Goal: Information Seeking & Learning: Learn about a topic

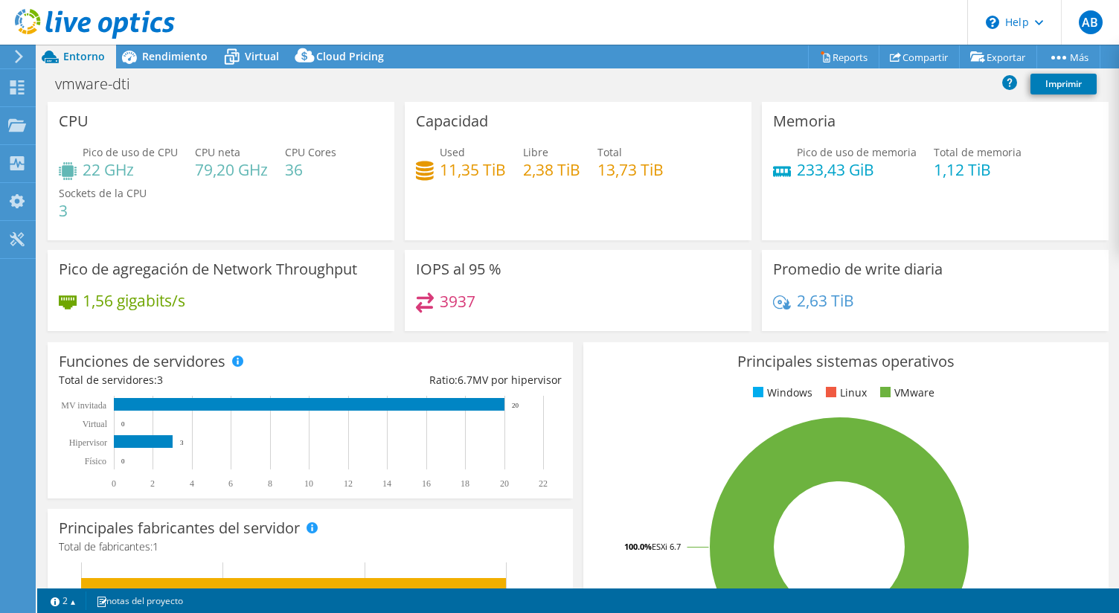
select select "USD"
click at [156, 57] on span "Rendimiento" at bounding box center [174, 56] width 65 height 14
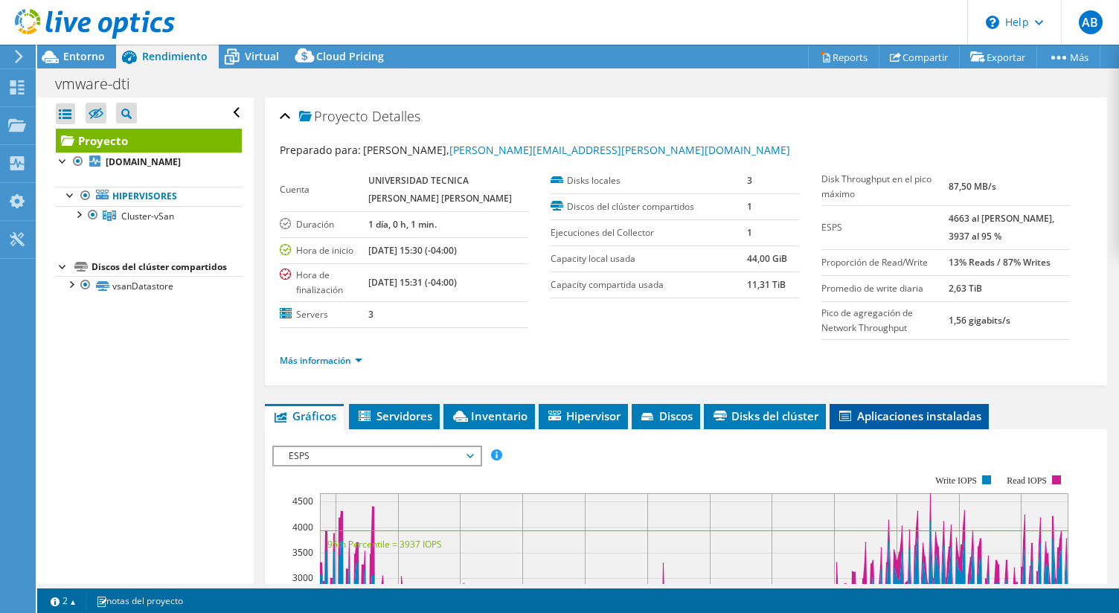
click at [891, 408] on li "Aplicaciones instaladas" at bounding box center [909, 416] width 159 height 25
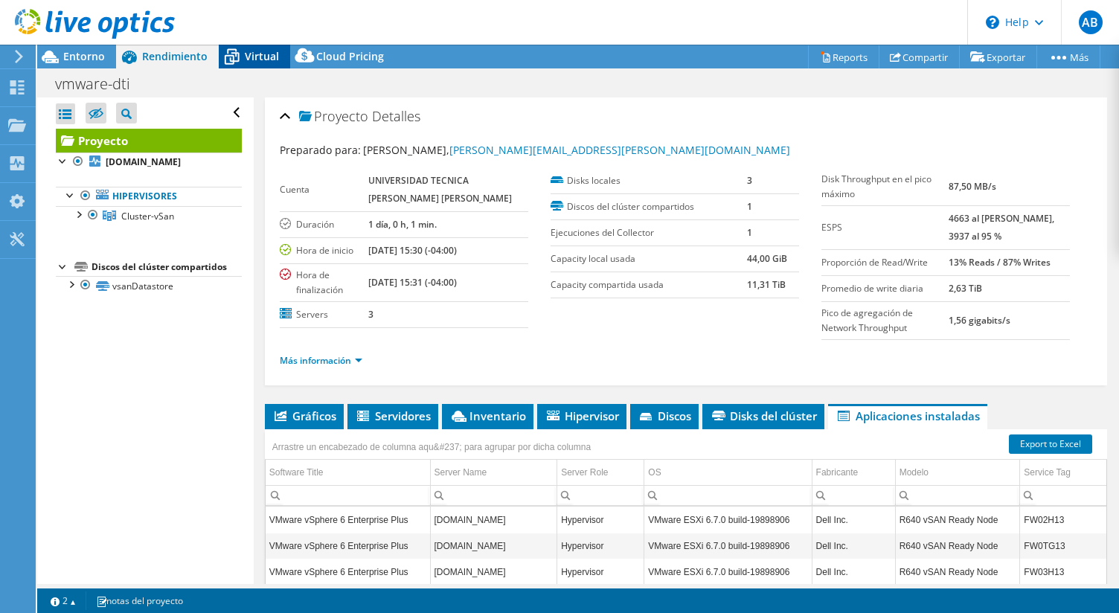
click at [260, 62] on span "Virtual" at bounding box center [262, 56] width 34 height 14
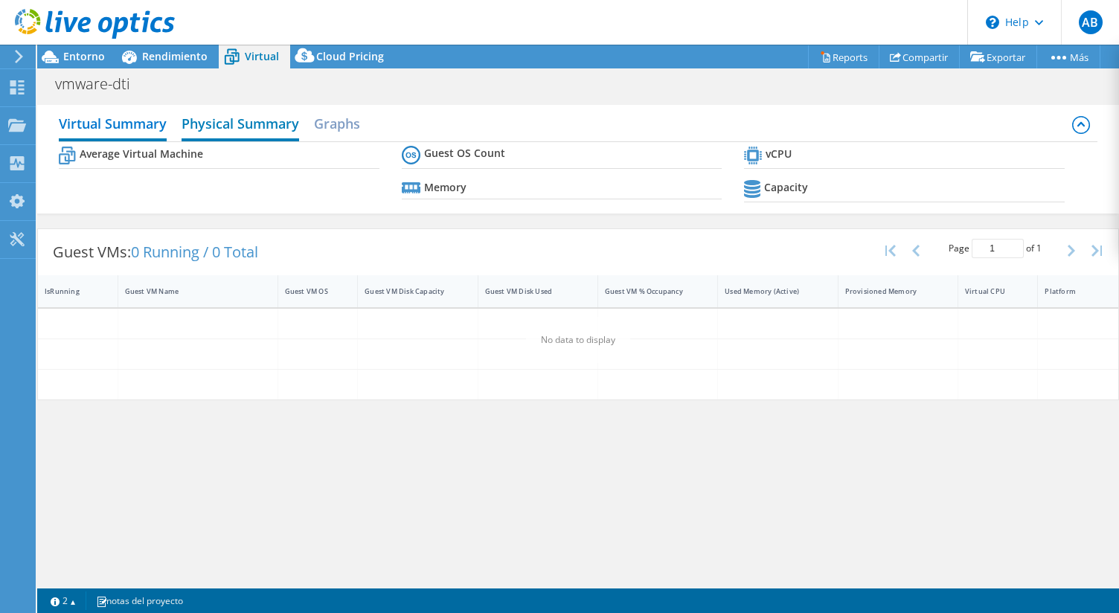
click at [219, 117] on h2 "Physical Summary" at bounding box center [241, 125] width 118 height 33
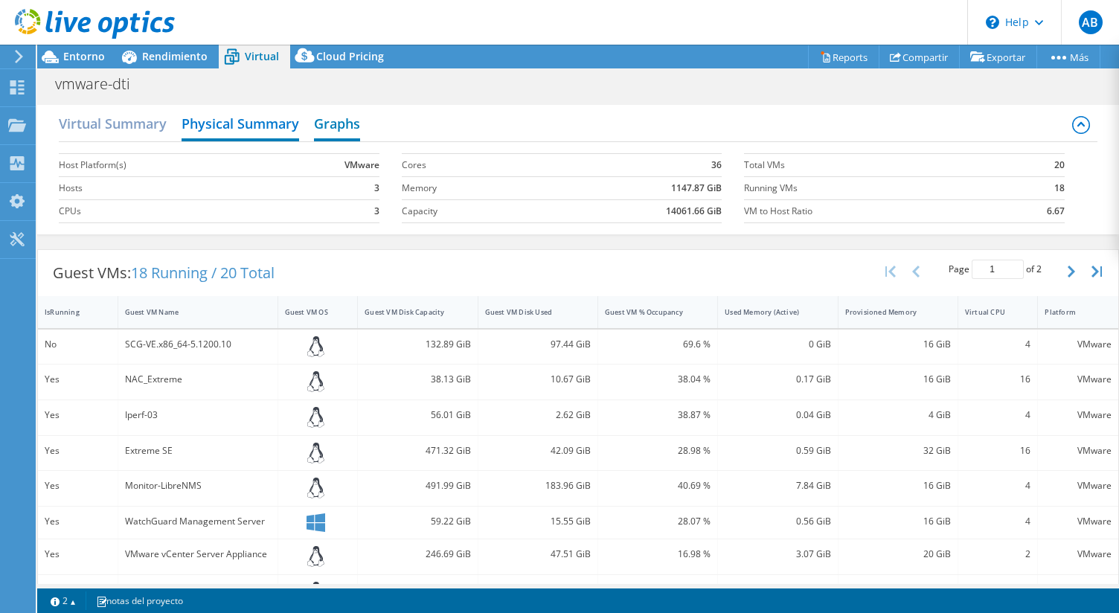
click at [337, 121] on h2 "Graphs" at bounding box center [337, 125] width 46 height 33
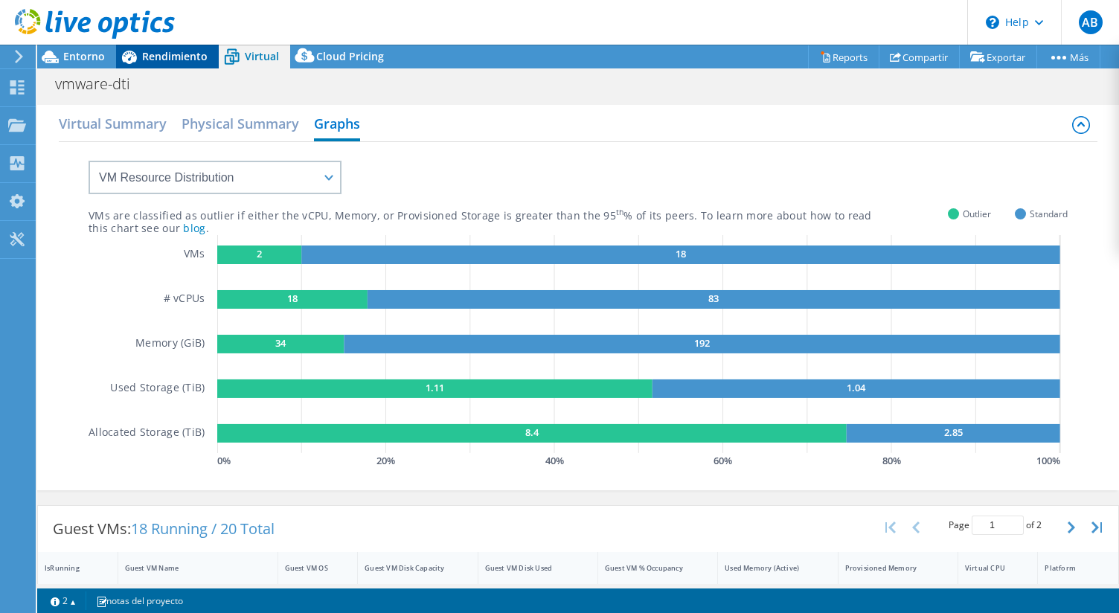
click at [185, 54] on span "Rendimiento" at bounding box center [174, 56] width 65 height 14
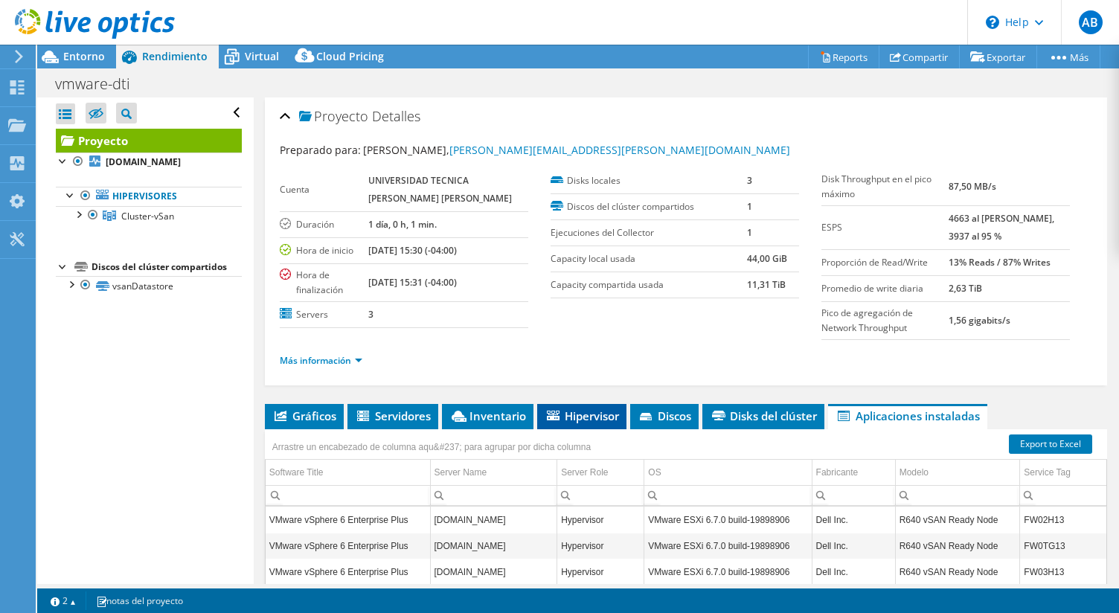
click at [594, 416] on span "Hipervisor" at bounding box center [582, 415] width 74 height 15
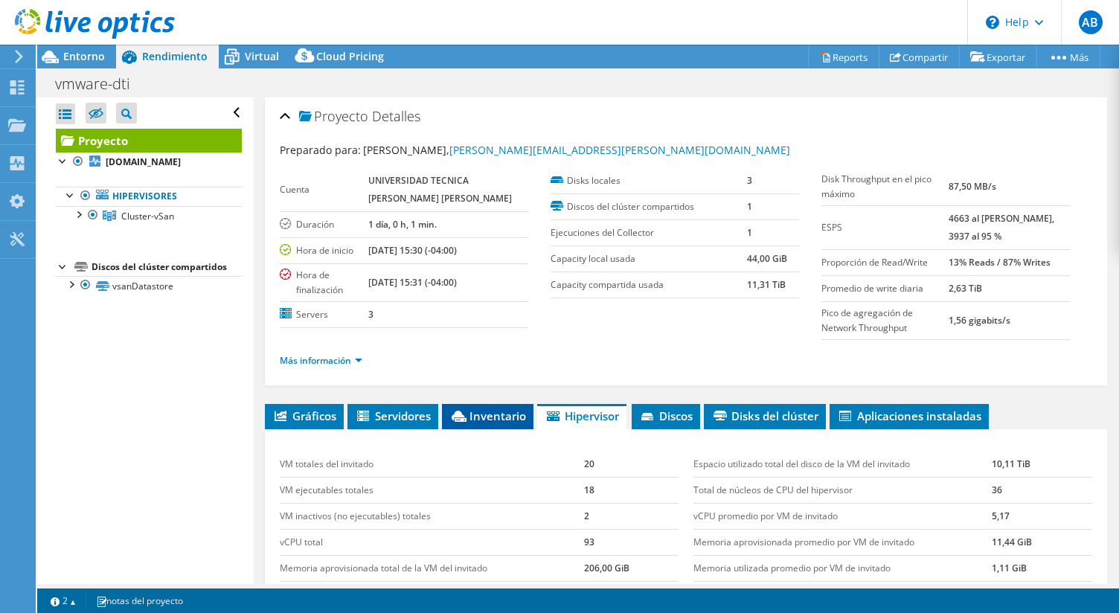
click at [508, 411] on span "Inventario" at bounding box center [487, 415] width 77 height 15
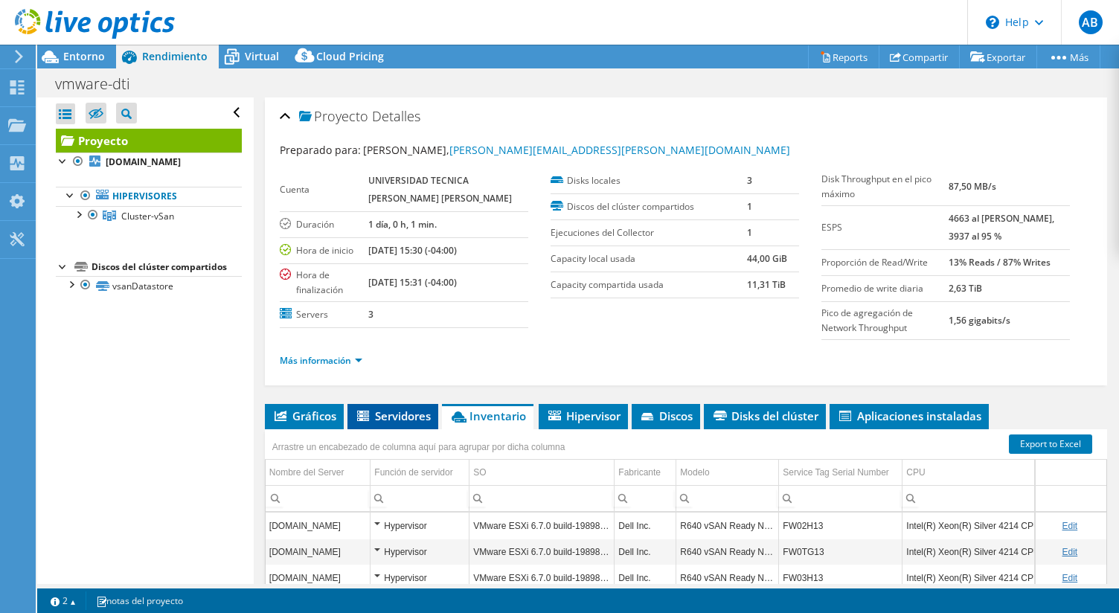
click at [417, 417] on span "Servidores" at bounding box center [393, 415] width 76 height 15
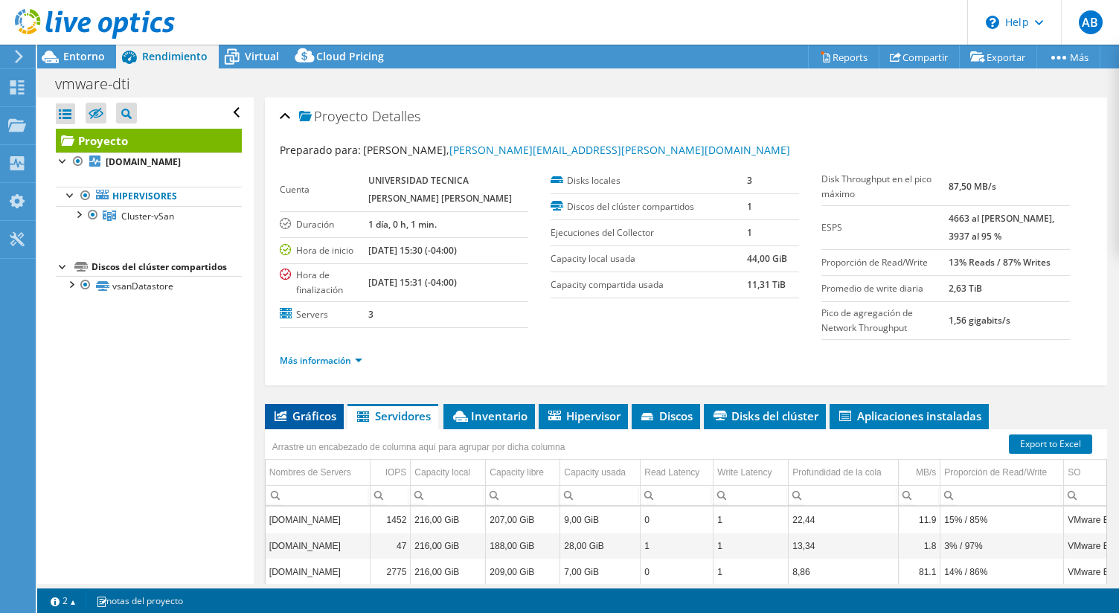
click at [324, 417] on span "Gráficos" at bounding box center [304, 415] width 64 height 15
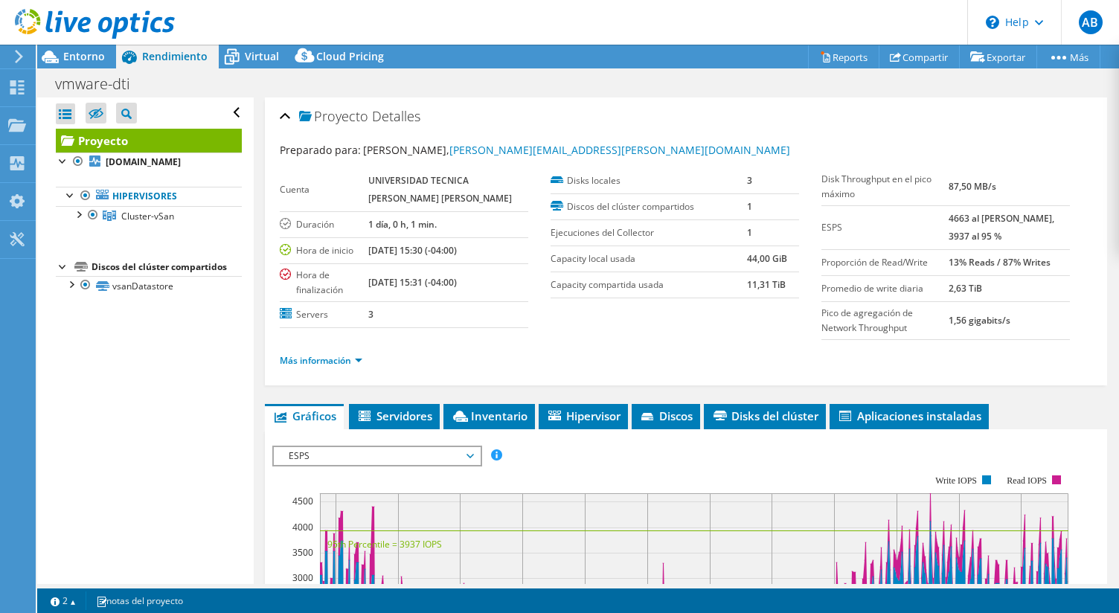
click at [309, 424] on li "Gráficos" at bounding box center [304, 416] width 79 height 25
click at [307, 455] on span "ESPS" at bounding box center [376, 456] width 191 height 18
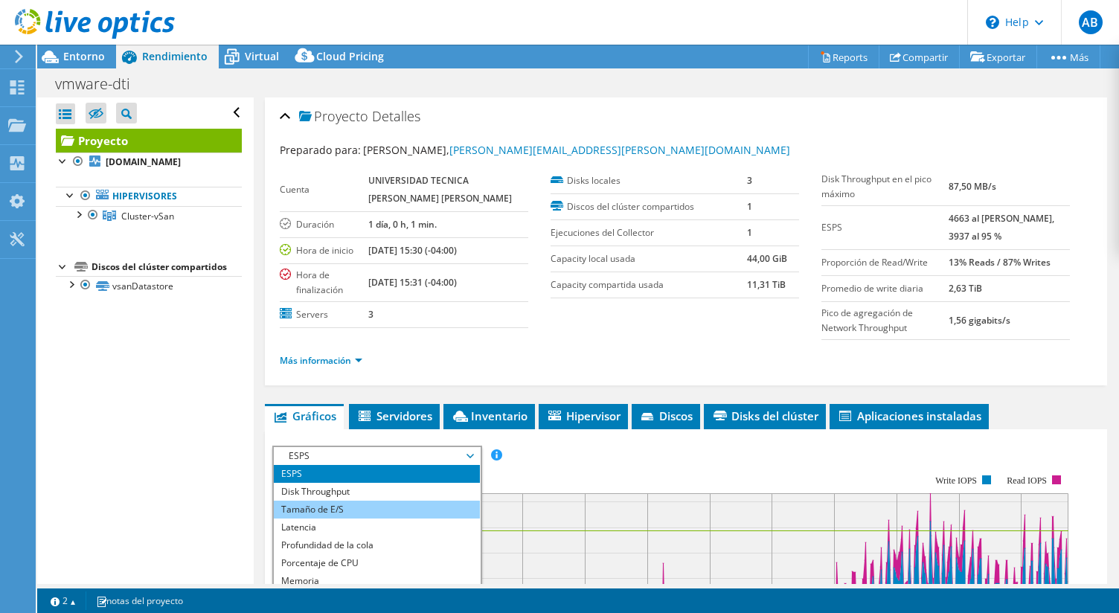
click at [316, 507] on li "Tamaño de E/S" at bounding box center [377, 510] width 206 height 18
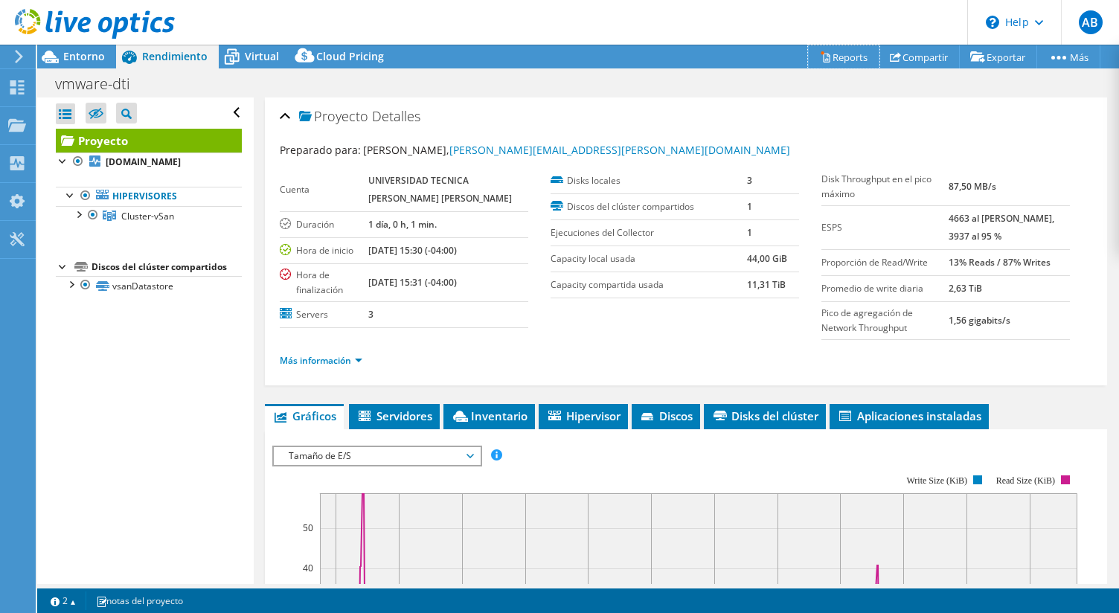
click at [853, 54] on link "Reports" at bounding box center [843, 56] width 71 height 23
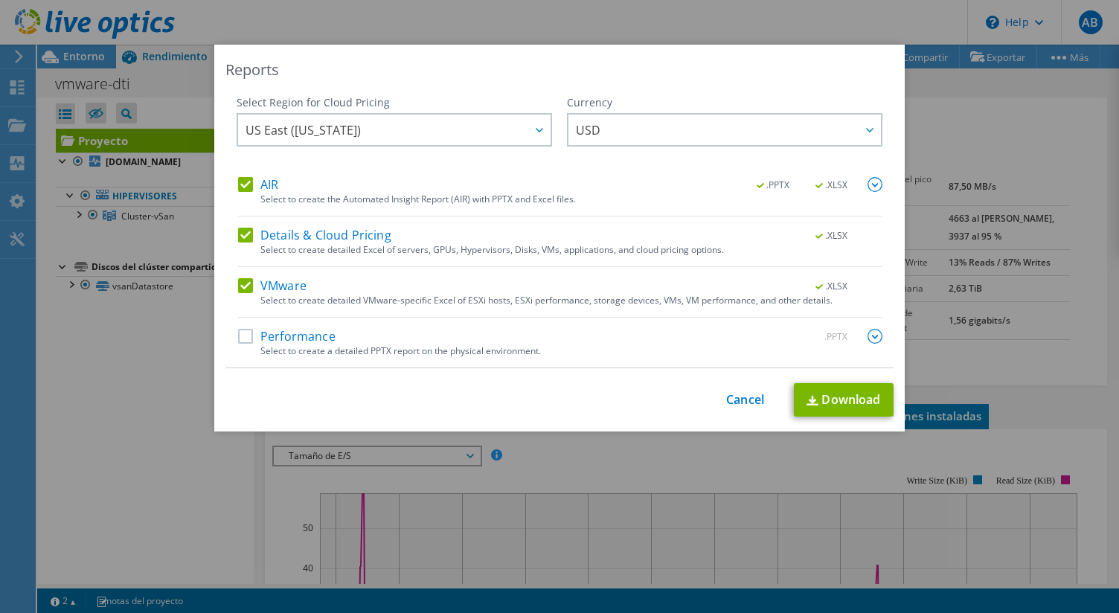
click at [742, 390] on div "This process may take a while, please wait... Cancel Download" at bounding box center [559, 399] width 668 height 33
click at [741, 397] on link "Cancel" at bounding box center [745, 400] width 38 height 14
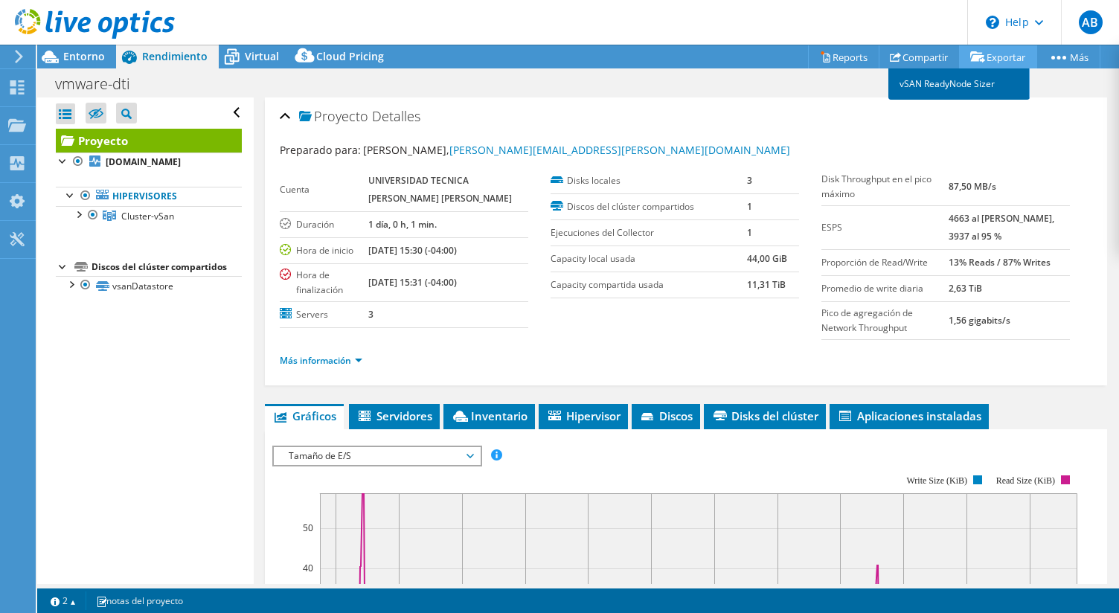
click at [960, 89] on link "vSAN ReadyNode Sizer" at bounding box center [958, 83] width 141 height 31
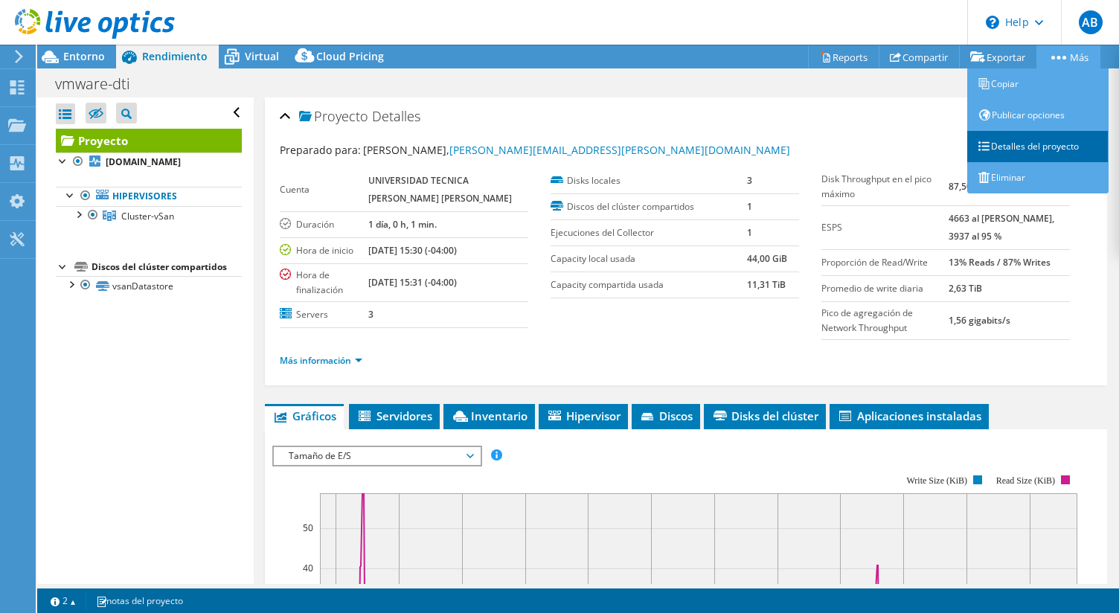
click at [1034, 140] on link "Detalles del proyecto" at bounding box center [1037, 146] width 141 height 31
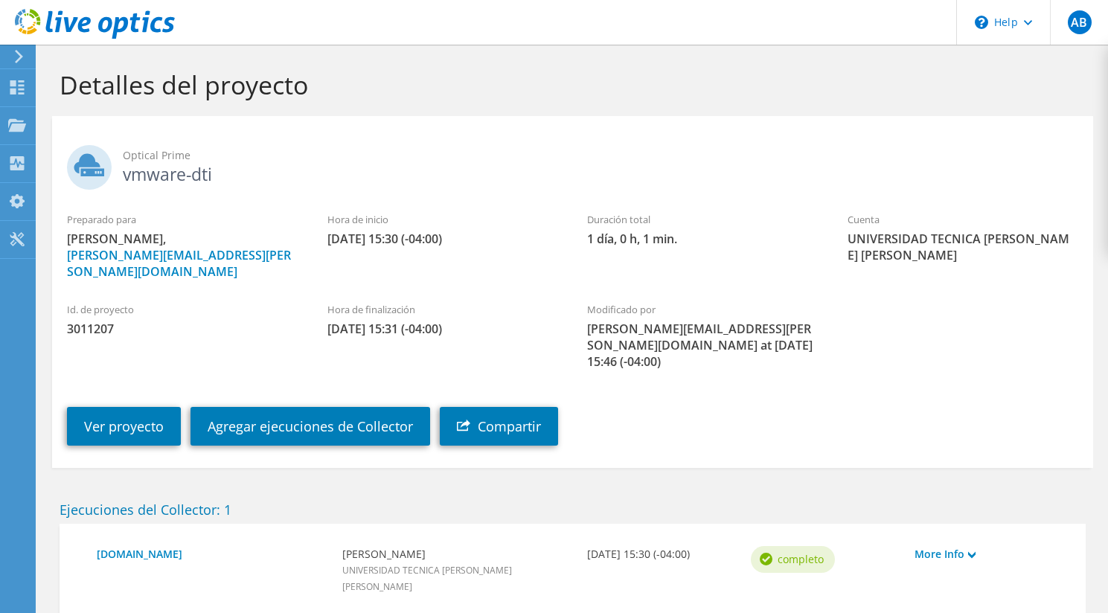
click at [80, 23] on use at bounding box center [95, 24] width 160 height 30
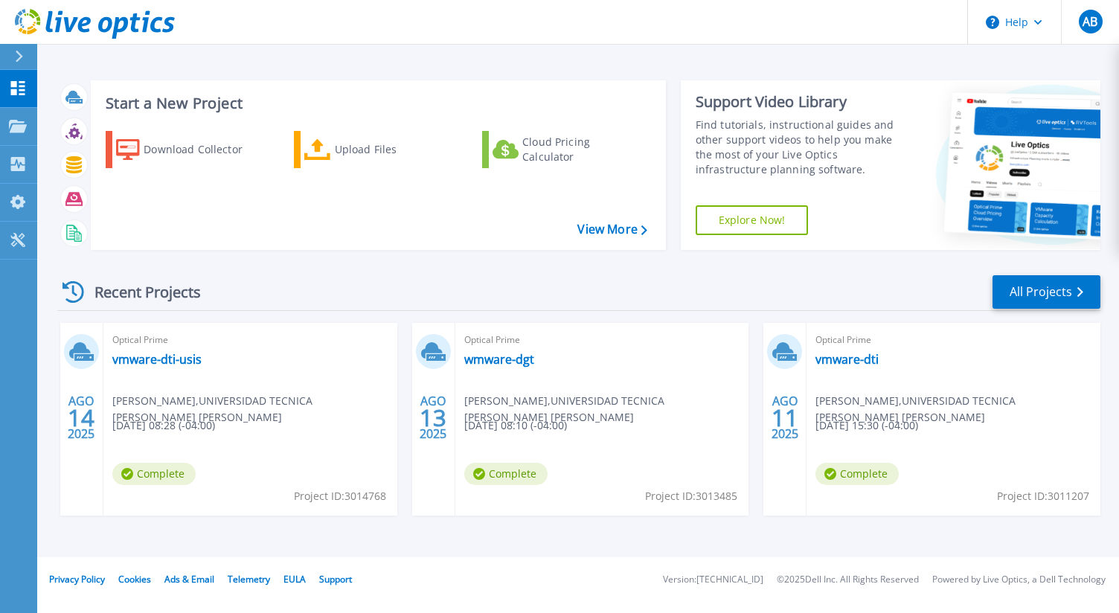
click at [456, 273] on div "Recent Projects All Projects AGO 14 2025 Optical Prime vmware-dti-usis Alejandr…" at bounding box center [578, 409] width 1043 height 295
click at [936, 310] on div "Recent Projects All Projects" at bounding box center [578, 292] width 1043 height 37
click at [86, 528] on div "AGO 14 2025 Optical Prime vmware-dti-usis Alejandro Barcena , UNIVERSIDAD TECNI…" at bounding box center [572, 434] width 1055 height 222
click at [24, 153] on link "Collectors Collectors" at bounding box center [18, 165] width 37 height 38
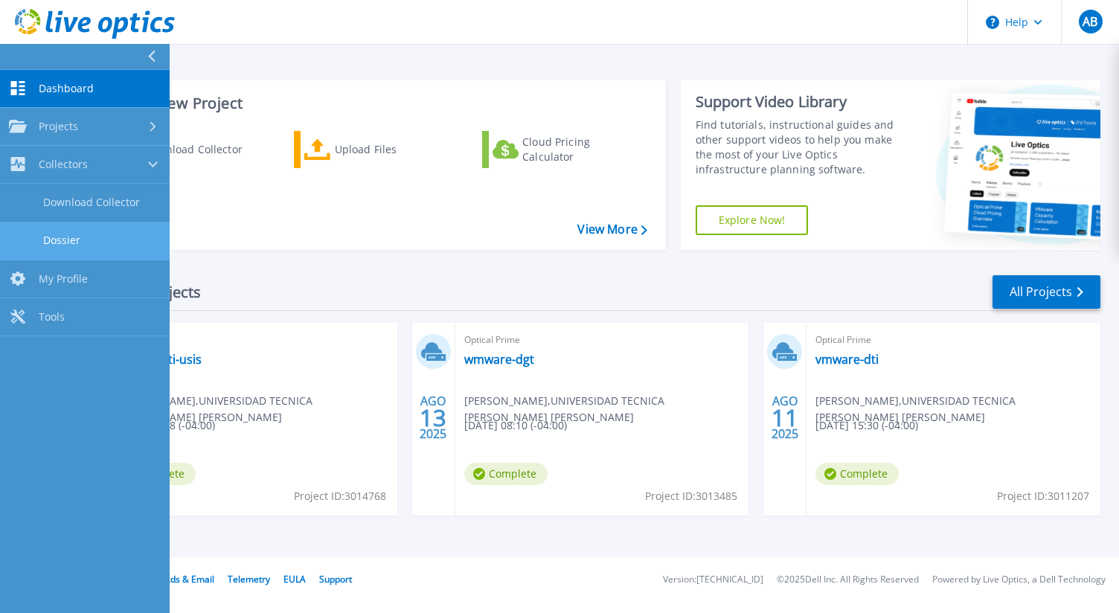
click at [73, 234] on link "Dossier" at bounding box center [85, 241] width 170 height 38
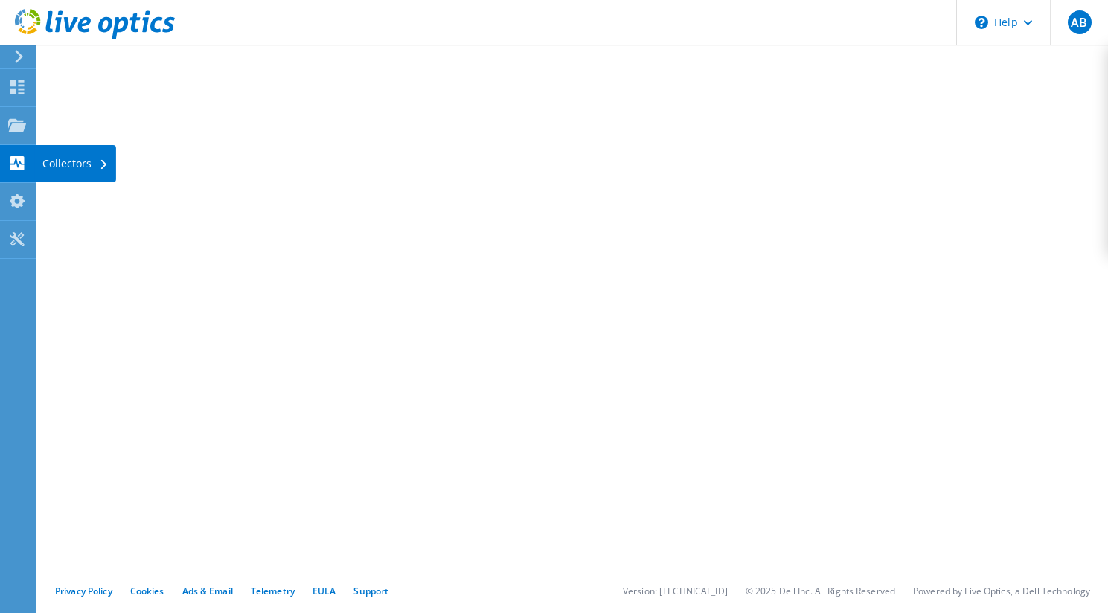
click at [65, 164] on div "Collectors" at bounding box center [75, 163] width 81 height 37
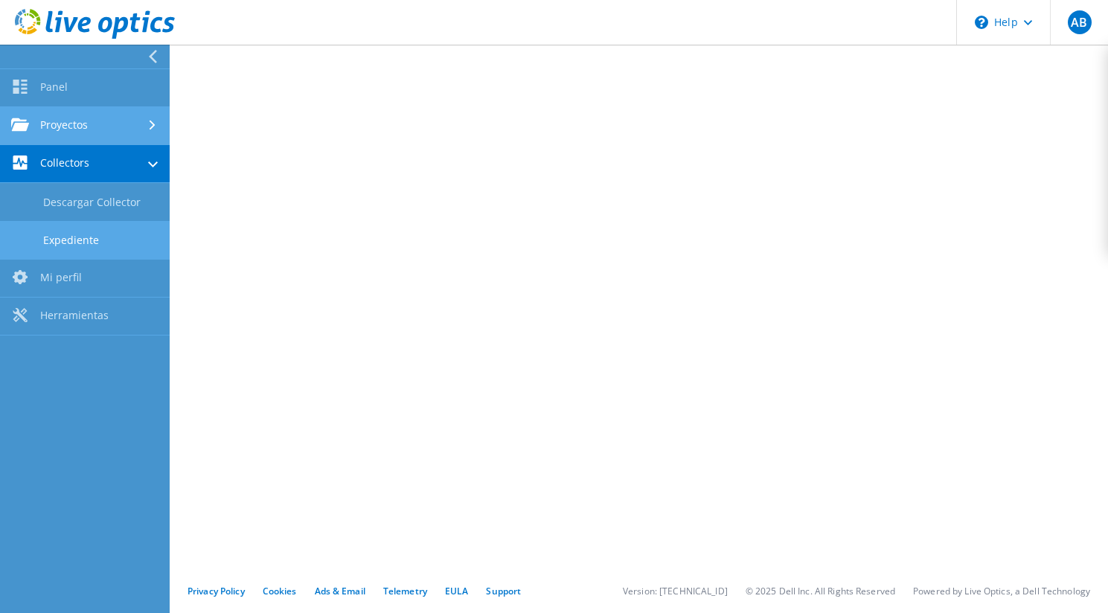
click at [51, 135] on link "Proyectos" at bounding box center [85, 126] width 170 height 38
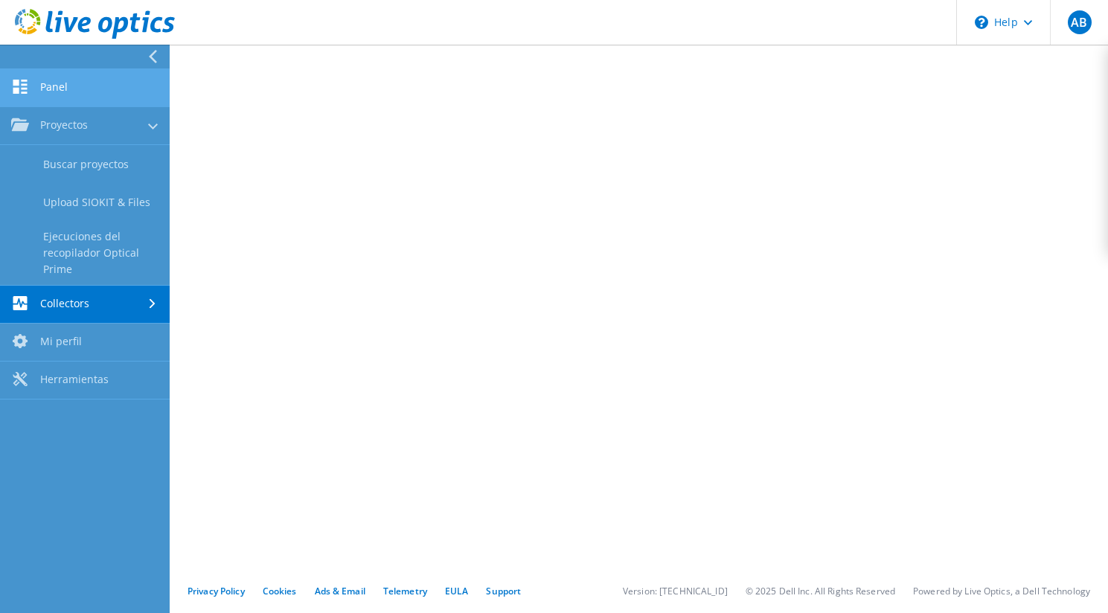
click at [80, 86] on link "Panel" at bounding box center [85, 88] width 170 height 38
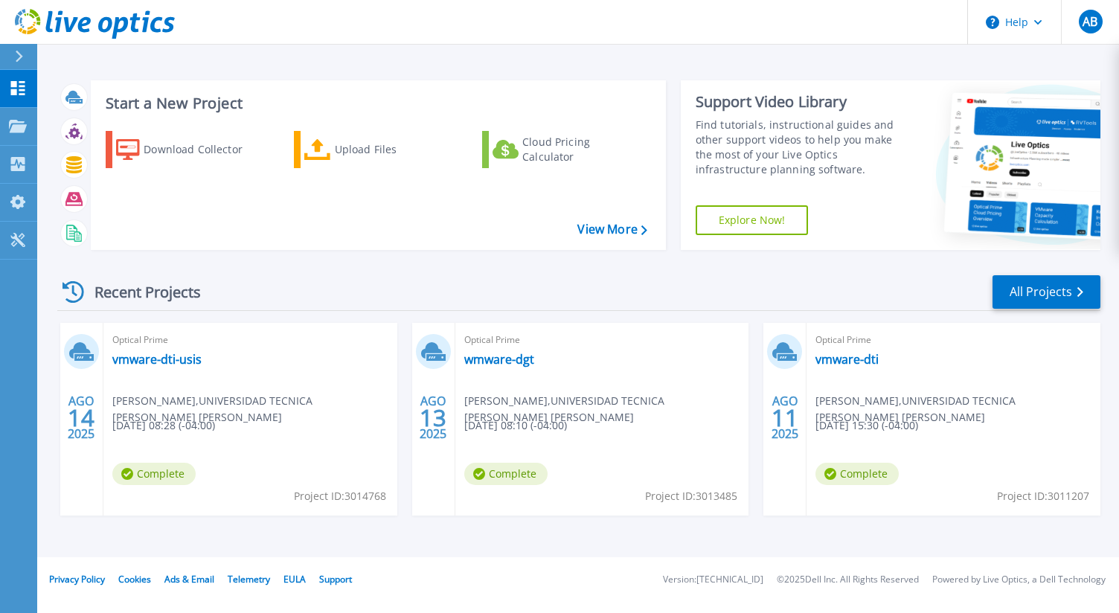
click at [156, 346] on span "Optical Prime" at bounding box center [250, 340] width 276 height 16
click at [156, 358] on link "vmware-dti-usis" at bounding box center [156, 359] width 89 height 15
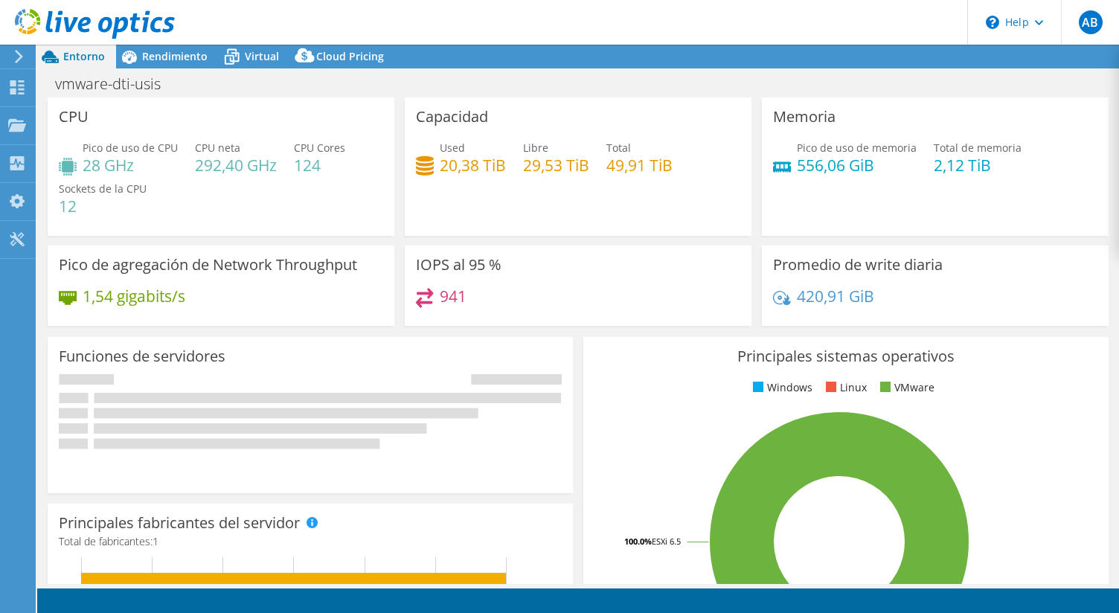
select select "USD"
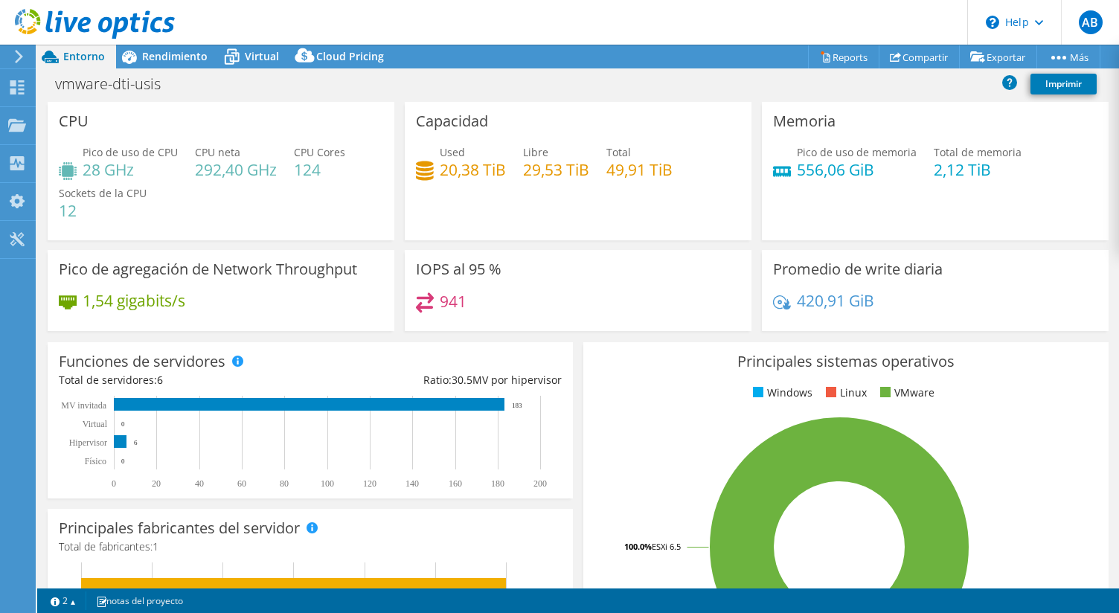
scroll to position [421, 0]
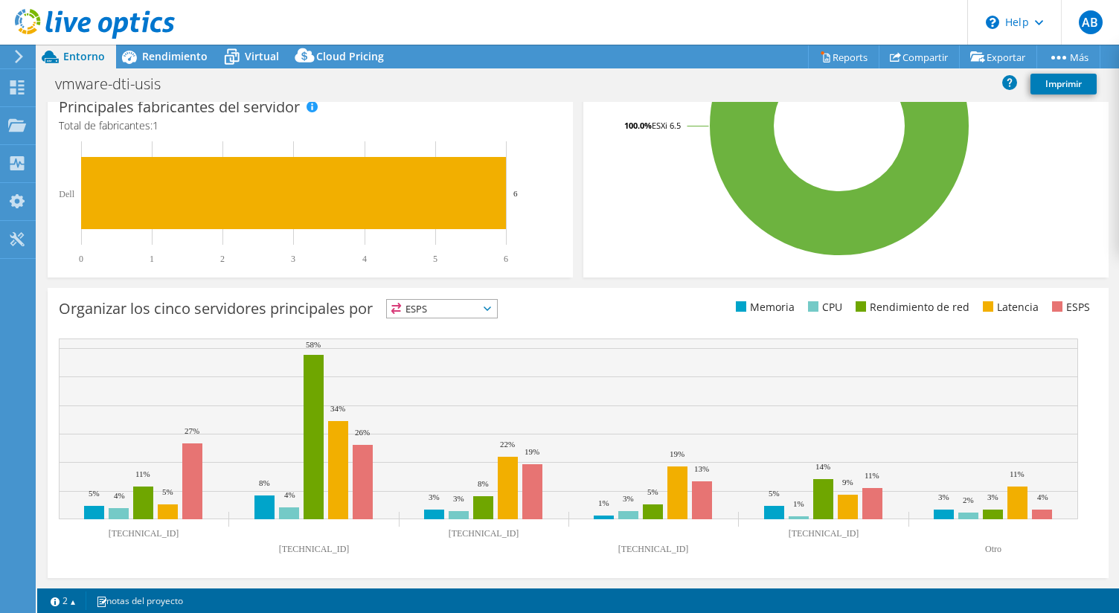
click at [486, 312] on span "ESPS" at bounding box center [442, 309] width 110 height 18
click at [449, 365] on li "CPU" at bounding box center [442, 369] width 110 height 21
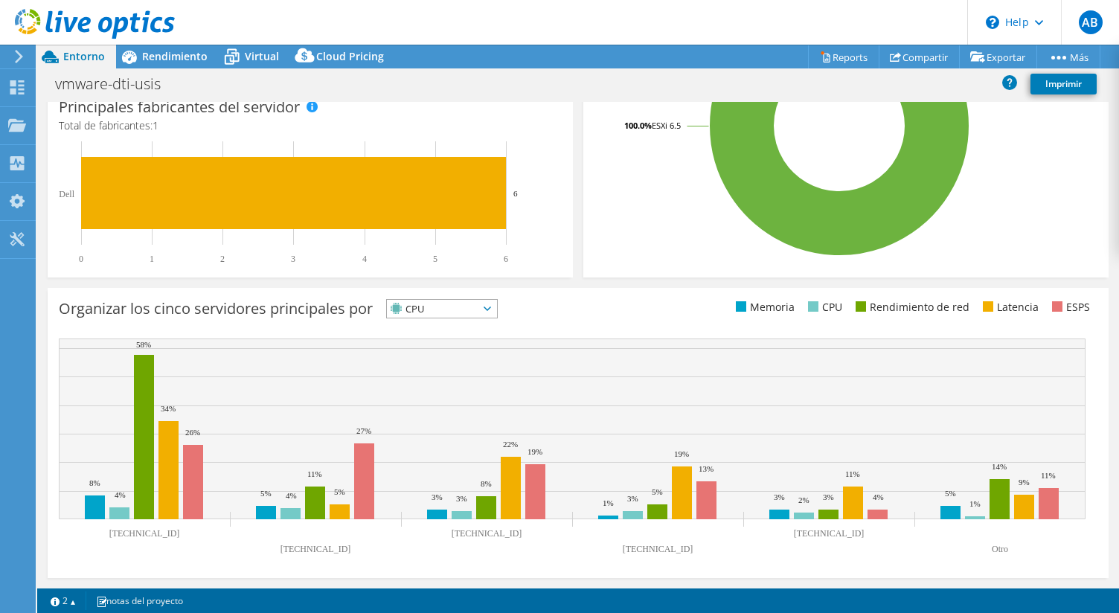
click at [470, 316] on span "CPU" at bounding box center [433, 309] width 92 height 18
click at [649, 272] on div "Principales sistemas operativos Windows Linux VMware 100.0% ESXi 6.5" at bounding box center [845, 99] width 525 height 356
click at [443, 317] on span "CPU" at bounding box center [433, 309] width 92 height 18
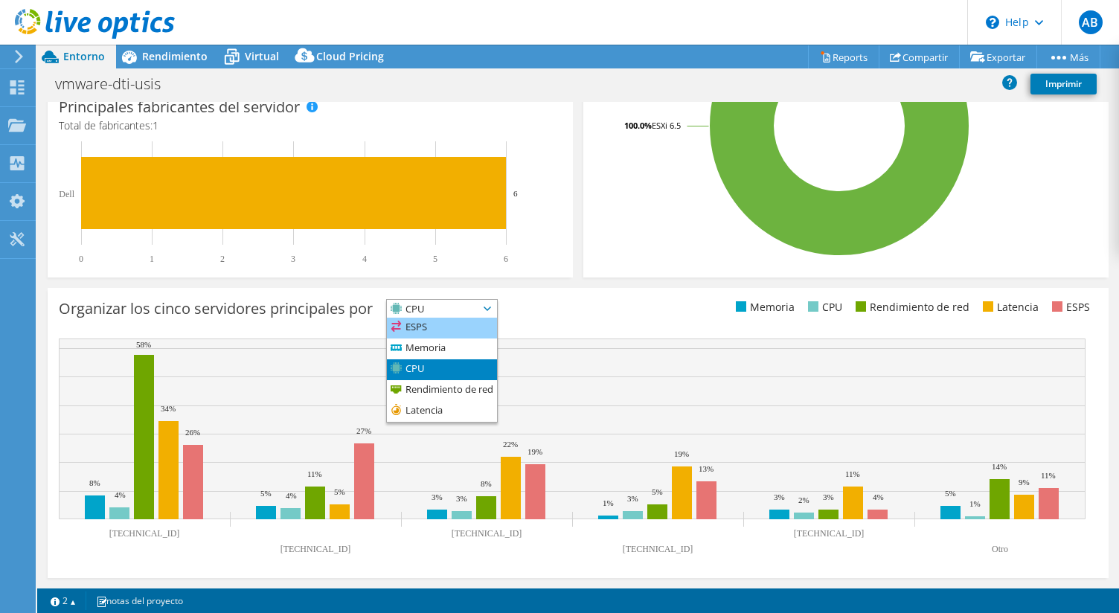
click at [439, 325] on li "ESPS" at bounding box center [442, 328] width 110 height 21
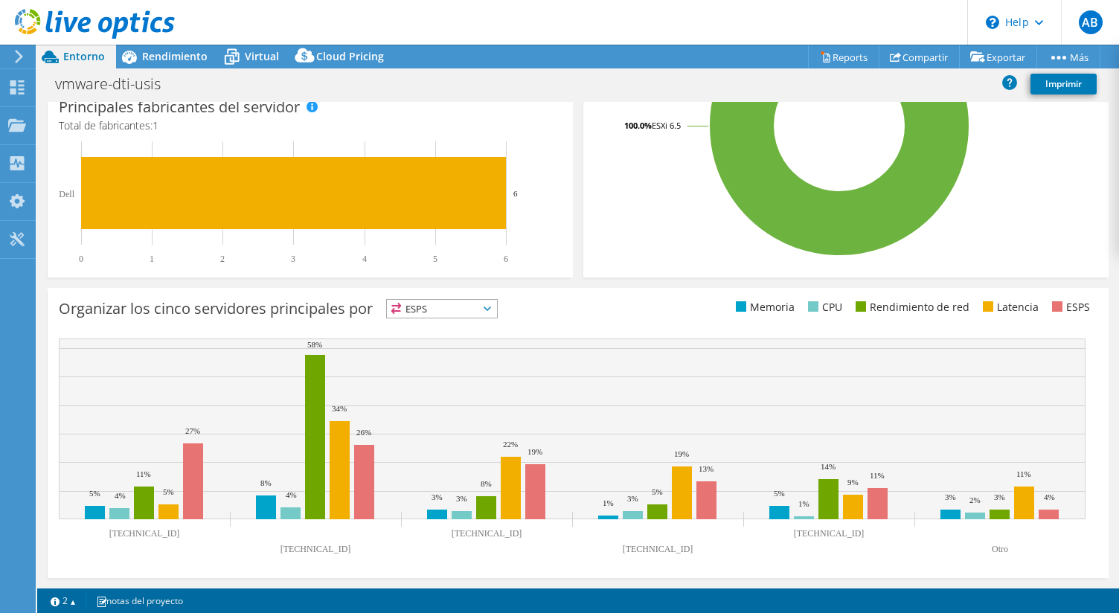
click at [475, 304] on span "ESPS" at bounding box center [433, 309] width 92 height 18
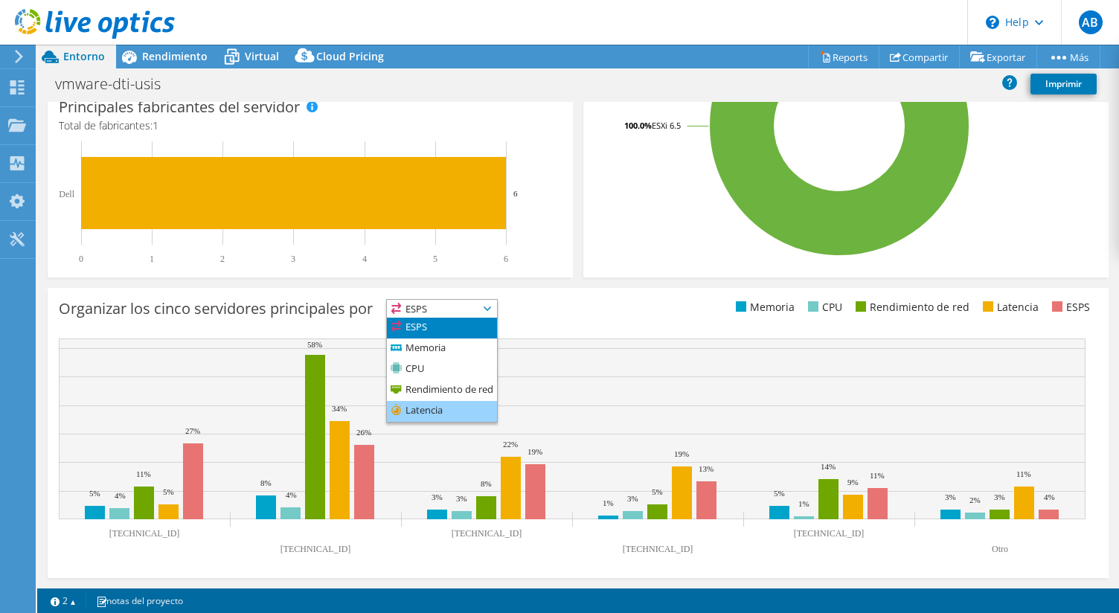
click at [446, 414] on li "Latencia" at bounding box center [442, 411] width 110 height 21
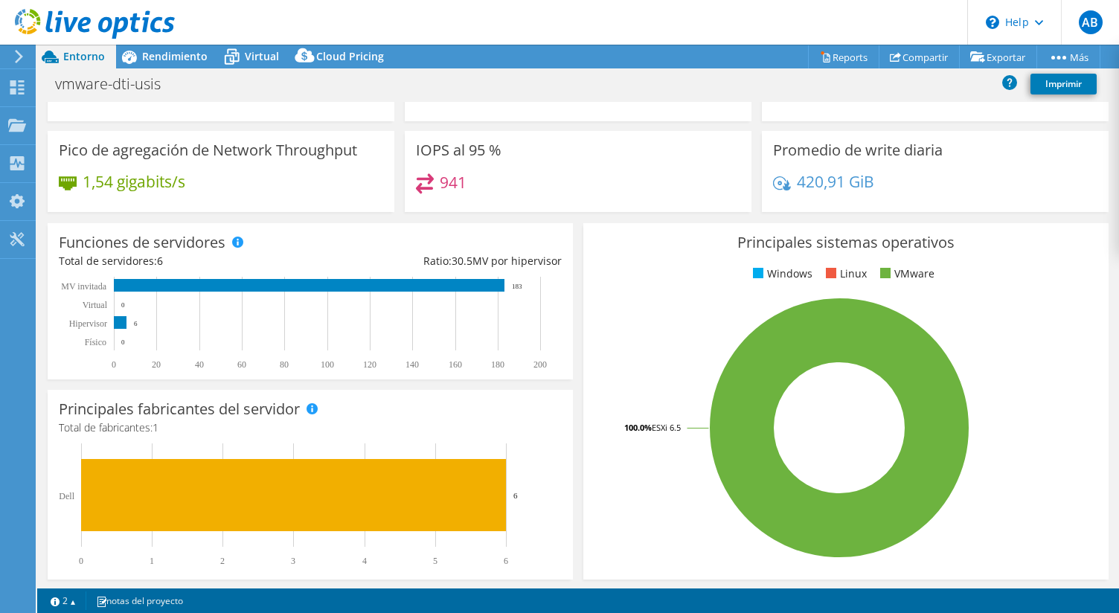
scroll to position [0, 0]
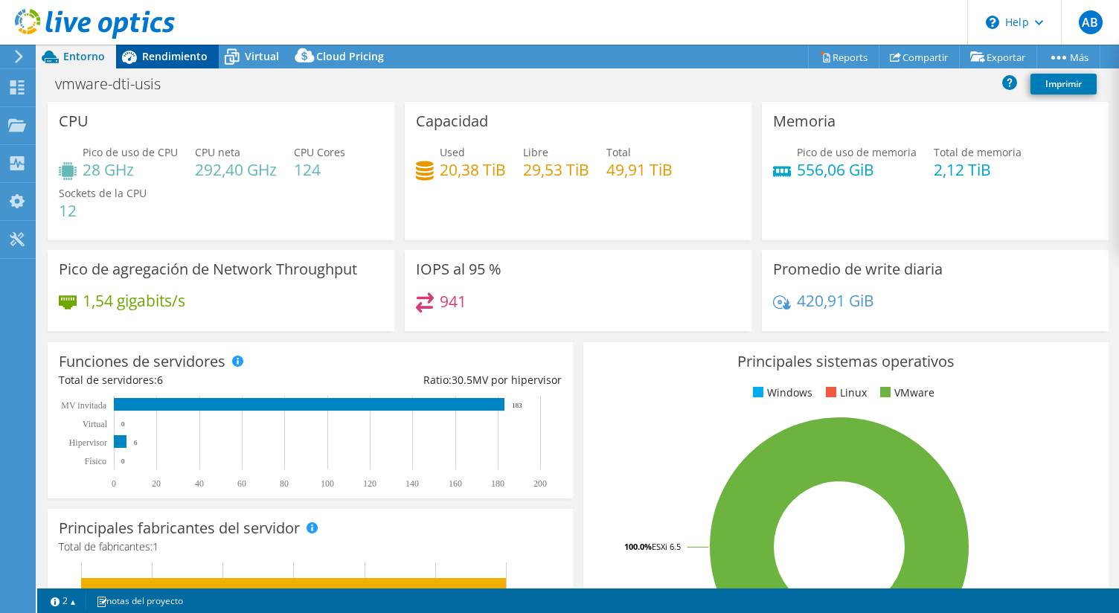
click at [201, 63] on div "Rendimiento" at bounding box center [167, 57] width 103 height 24
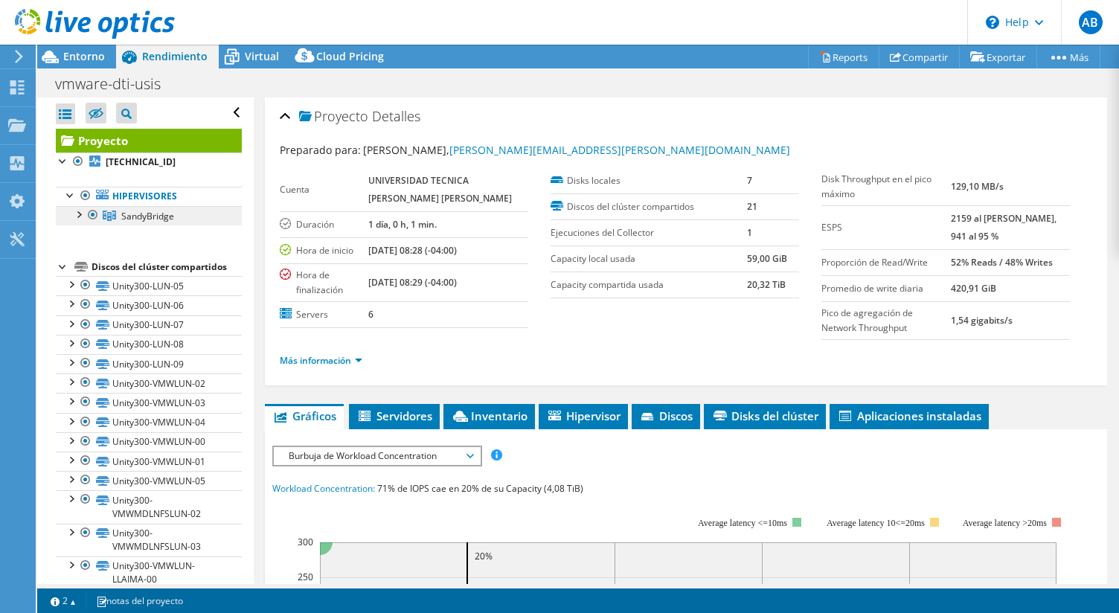
click at [159, 214] on span "SandyBridge" at bounding box center [147, 216] width 53 height 13
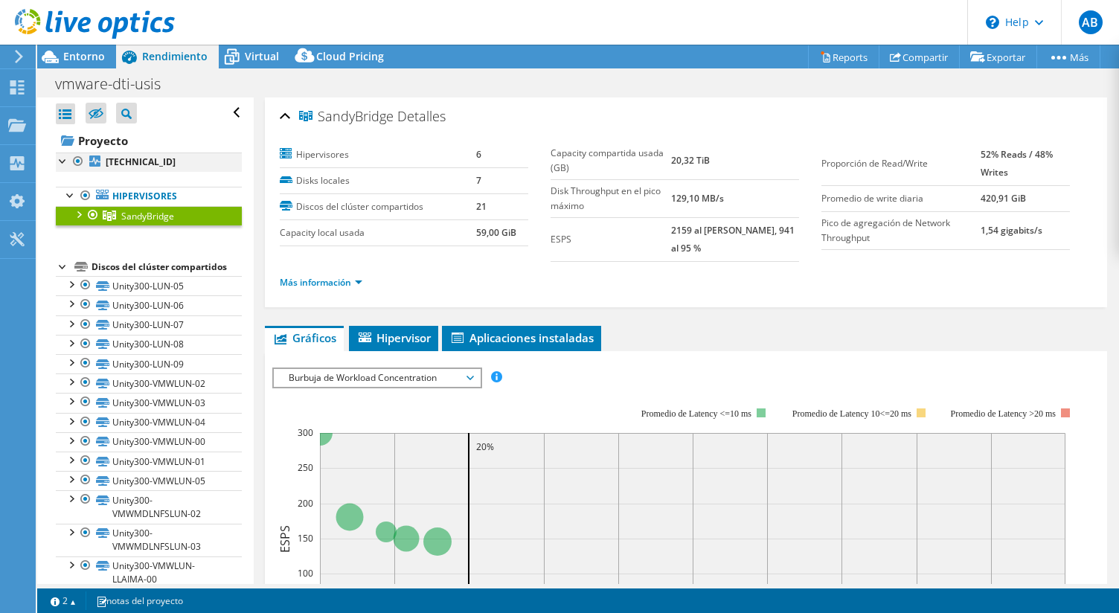
click at [62, 160] on div at bounding box center [63, 160] width 15 height 15
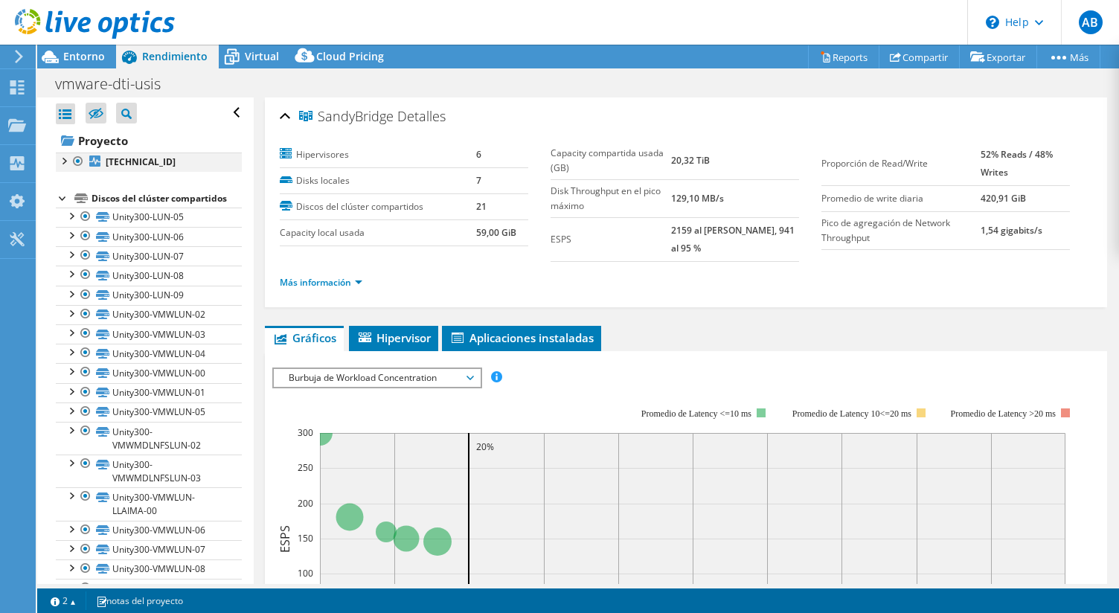
click at [62, 160] on div at bounding box center [63, 160] width 15 height 15
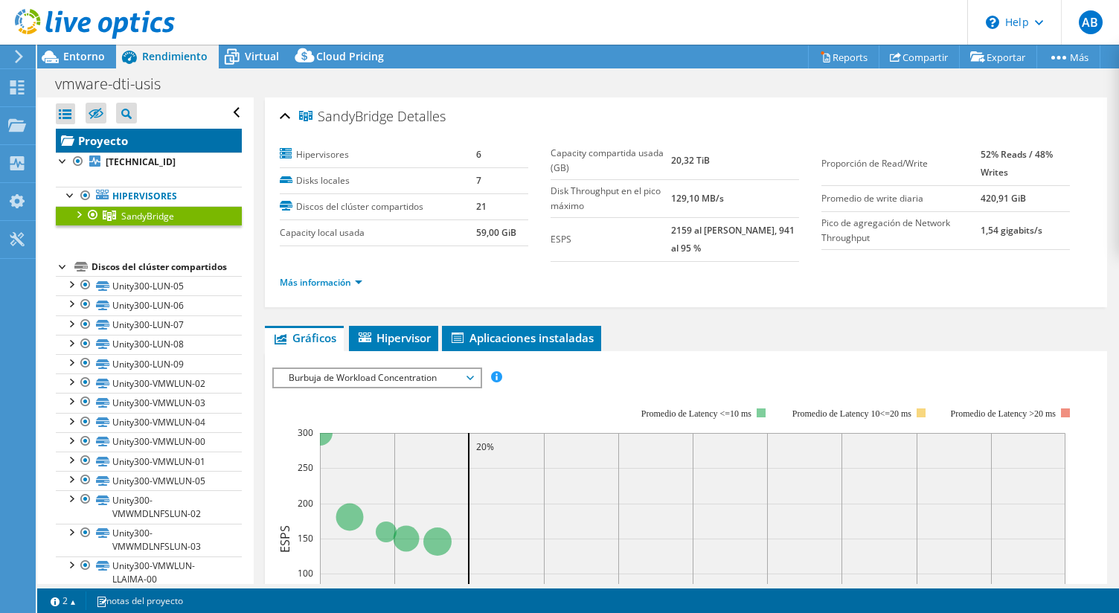
click at [121, 139] on link "Proyecto" at bounding box center [149, 141] width 186 height 24
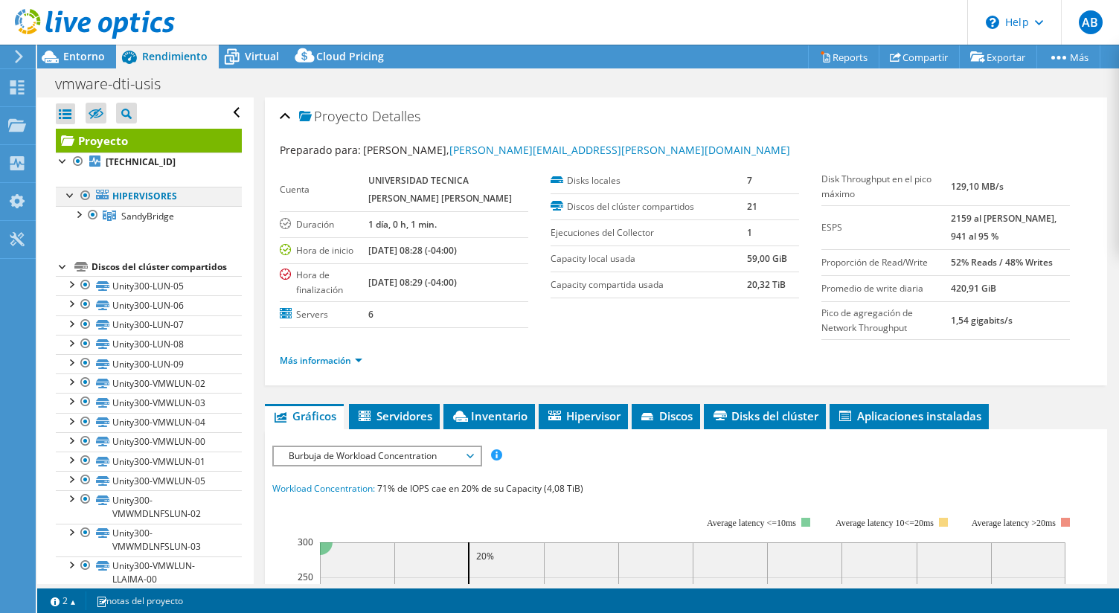
click at [68, 196] on div at bounding box center [70, 194] width 15 height 15
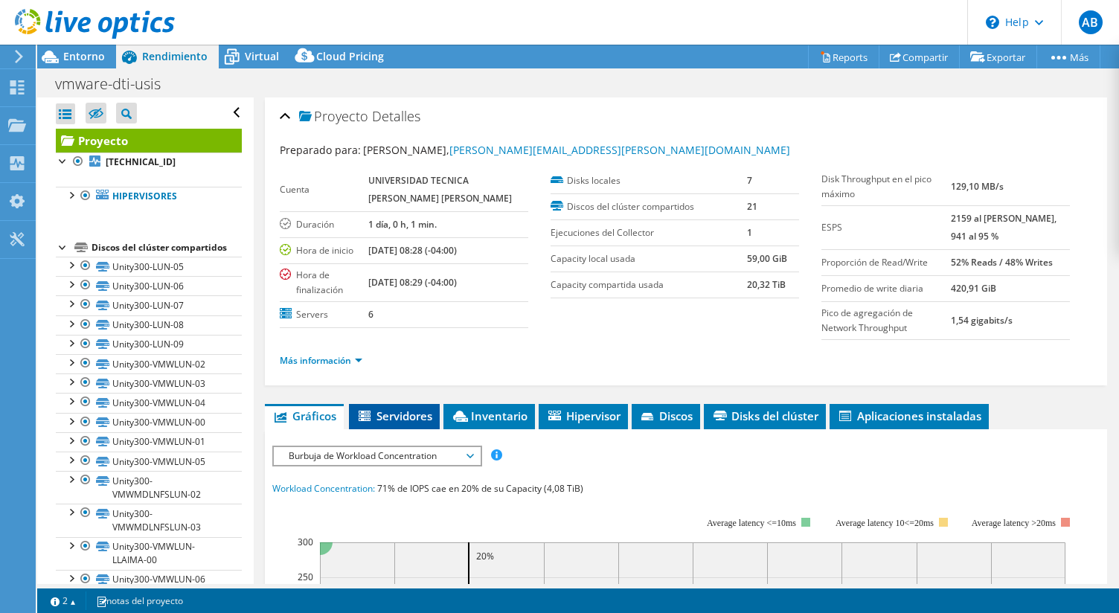
click at [407, 417] on span "Servidores" at bounding box center [394, 415] width 76 height 15
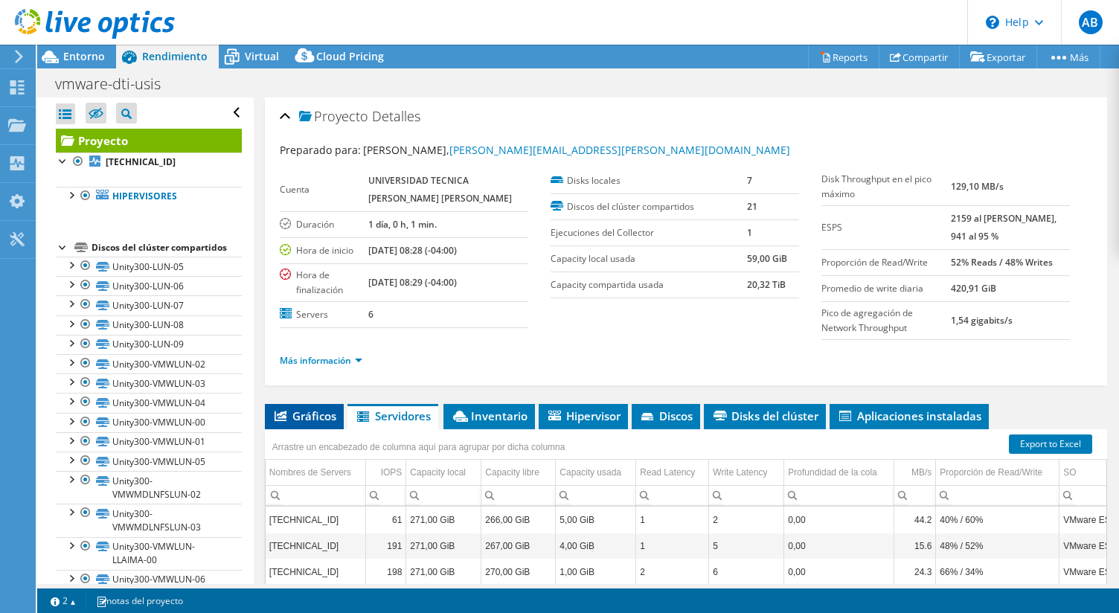
click at [295, 422] on span "Gráficos" at bounding box center [304, 415] width 64 height 15
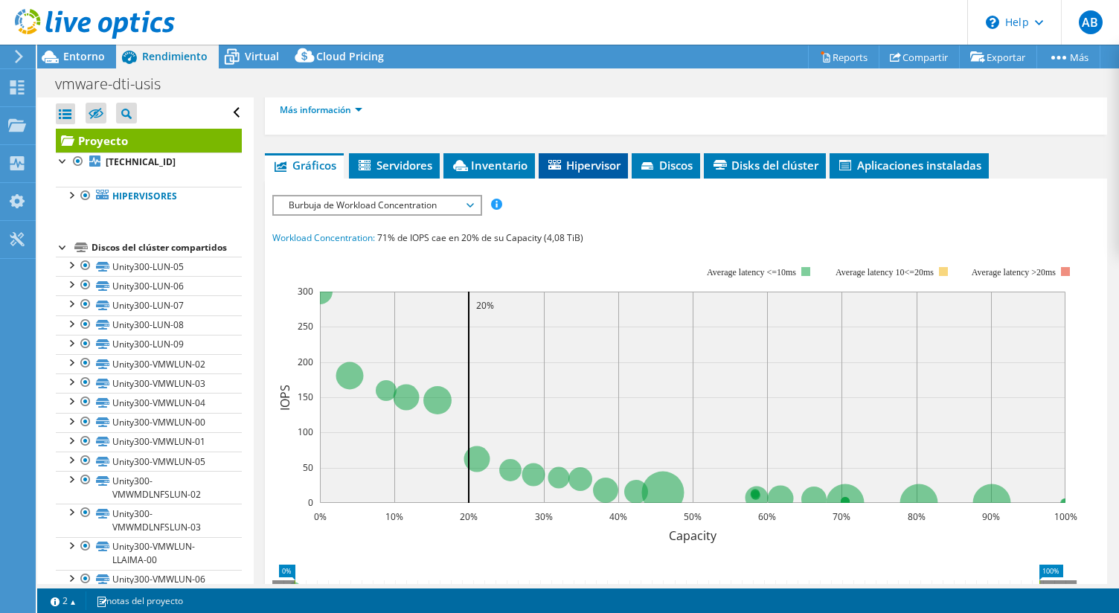
click at [576, 172] on span "Hipervisor" at bounding box center [583, 165] width 74 height 15
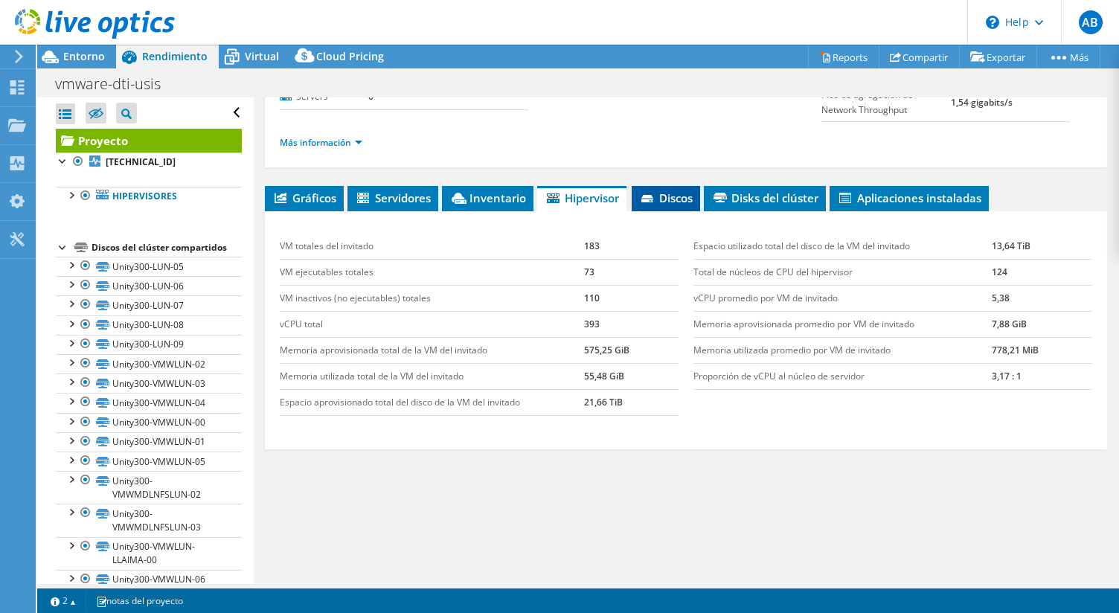
click at [641, 206] on li "Discos" at bounding box center [666, 198] width 68 height 25
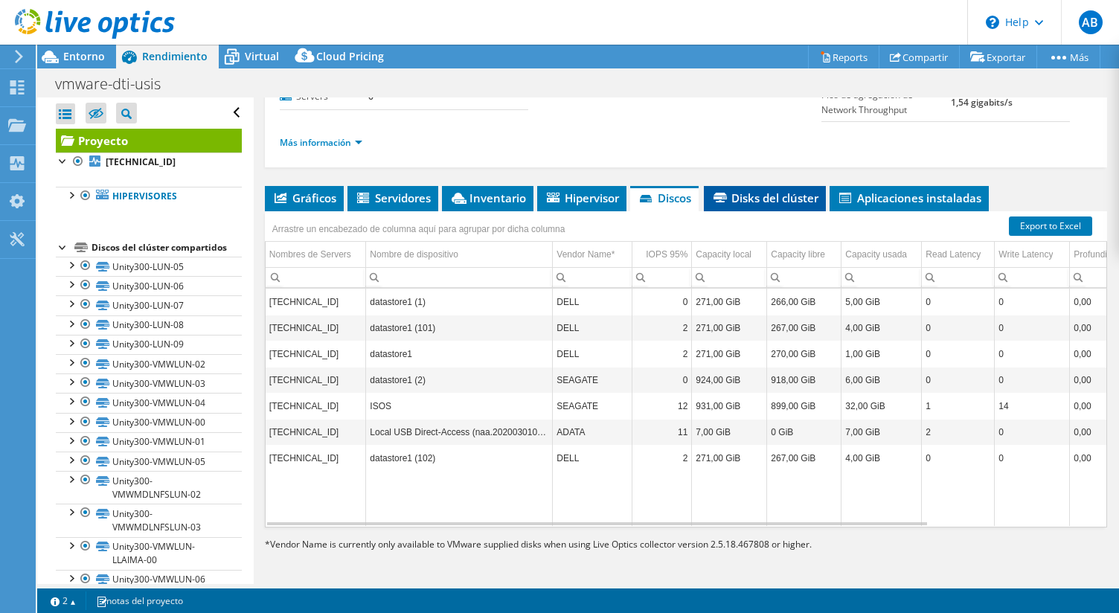
click at [766, 205] on span "Disks del clúster" at bounding box center [764, 197] width 107 height 15
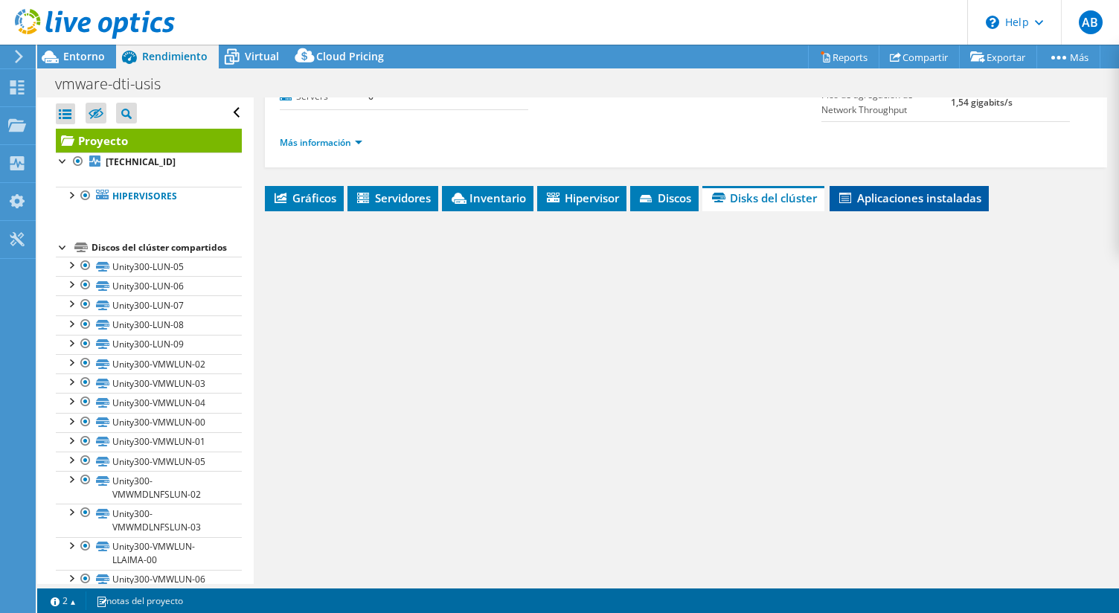
click at [871, 204] on span "Aplicaciones instaladas" at bounding box center [909, 197] width 144 height 15
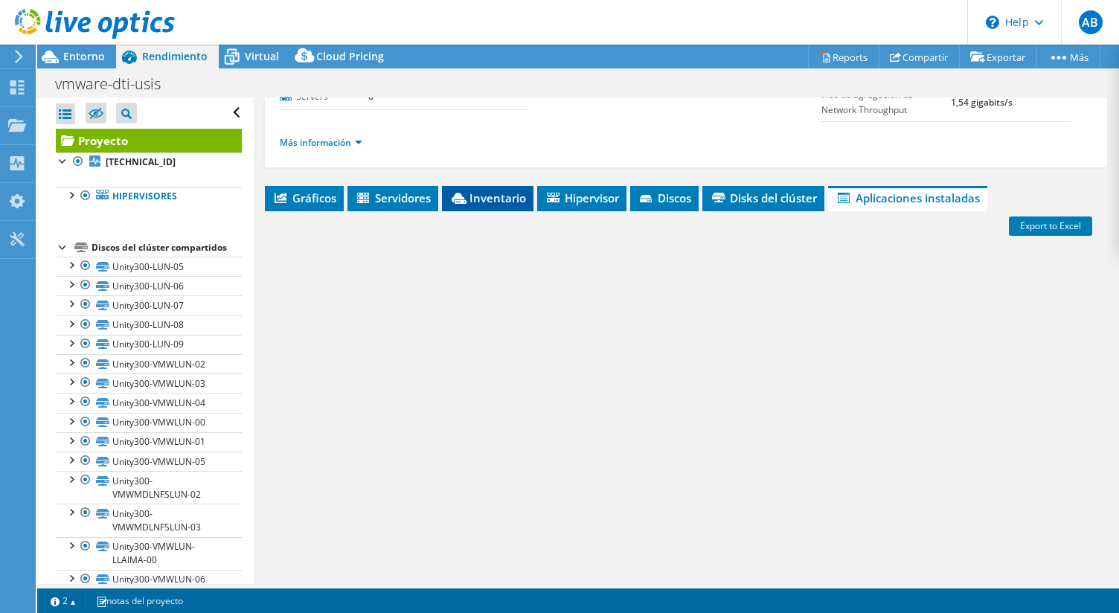
click at [531, 208] on li "Inventario" at bounding box center [488, 198] width 92 height 25
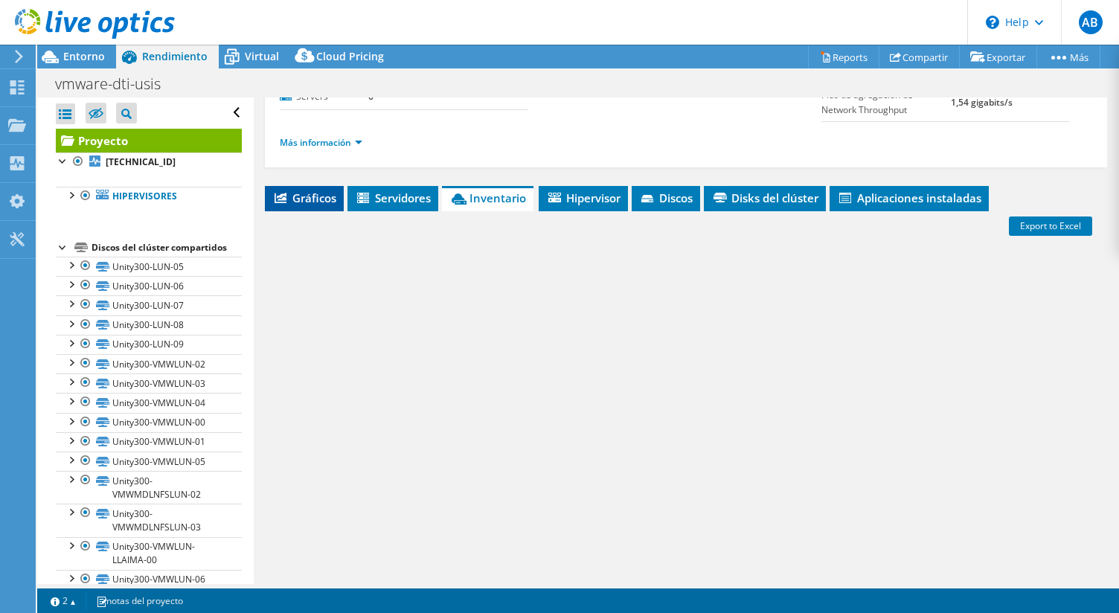
click at [327, 196] on span "Gráficos" at bounding box center [304, 197] width 64 height 15
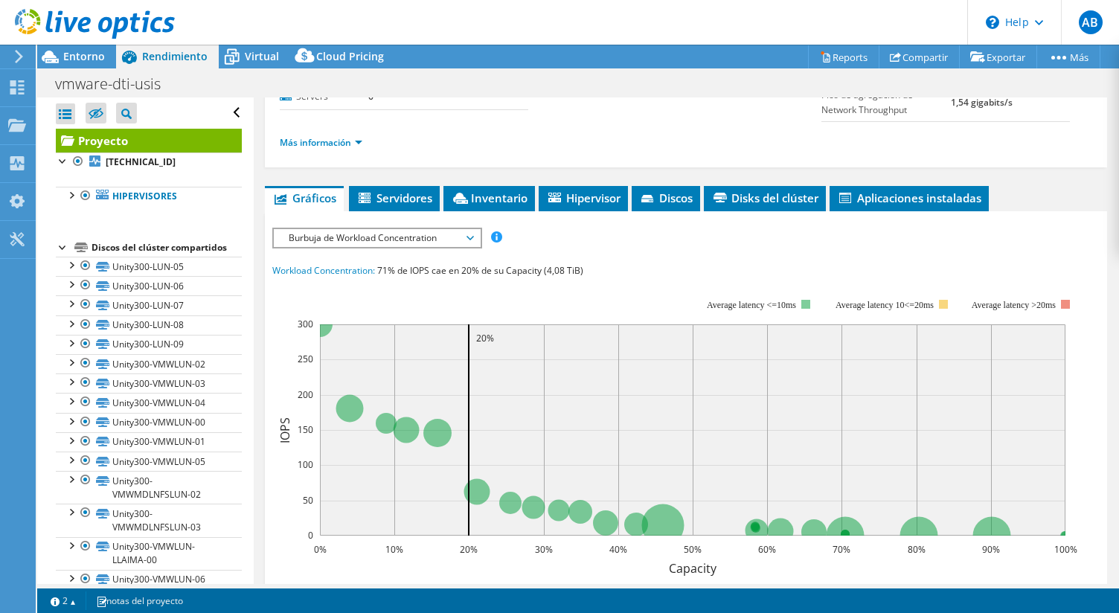
scroll to position [251, 0]
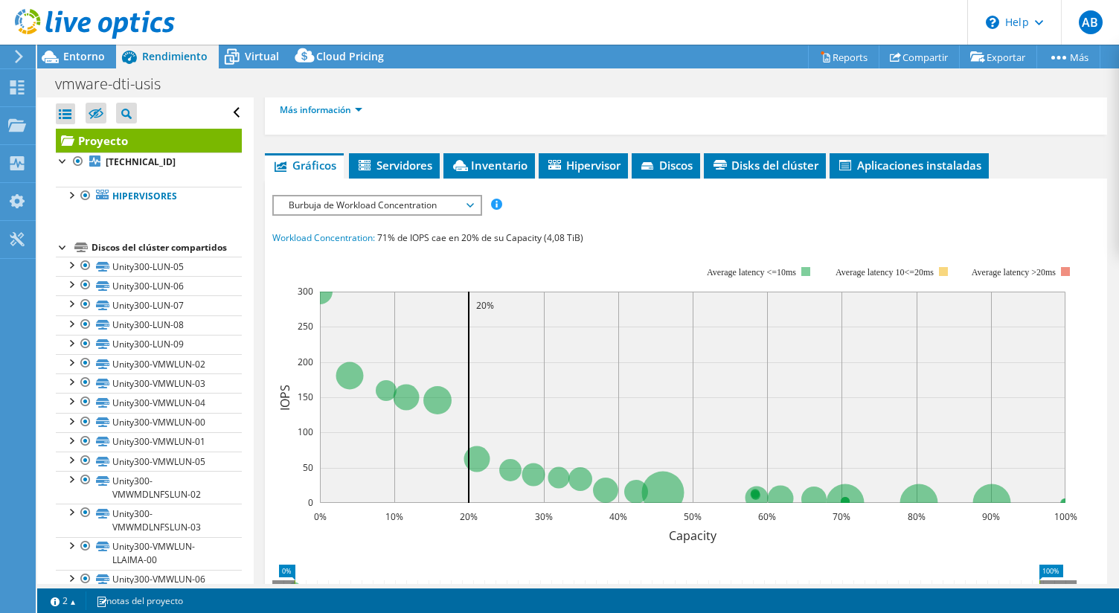
click at [409, 149] on div "Proyecto Detalles Preparado para: [PERSON_NAME], [PERSON_NAME][EMAIL_ADDRESS][P…" at bounding box center [686, 347] width 865 height 1001
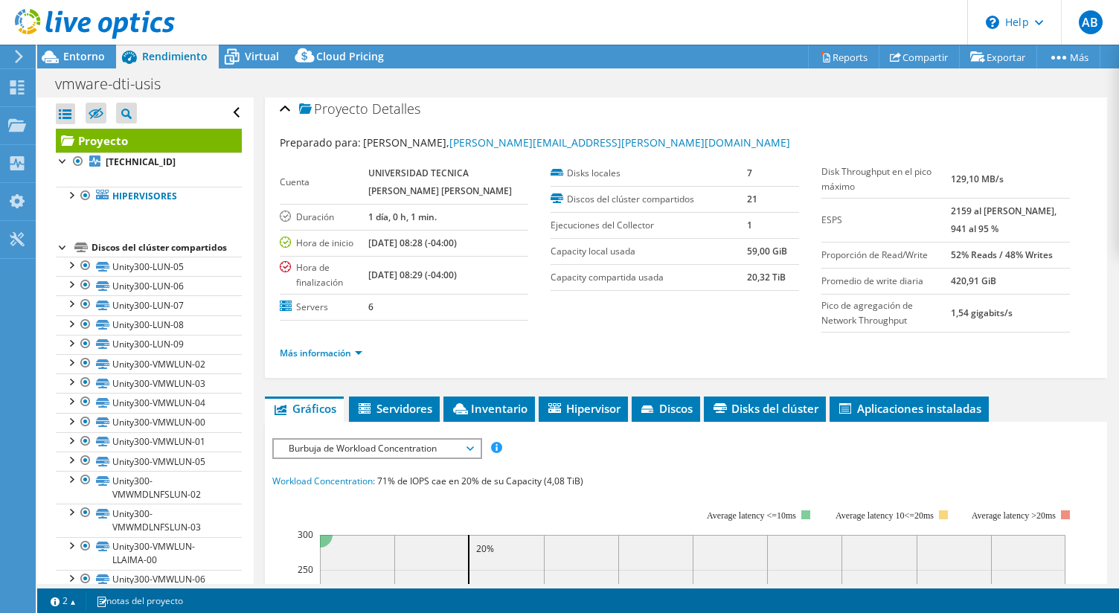
scroll to position [0, 0]
